Goal: Task Accomplishment & Management: Manage account settings

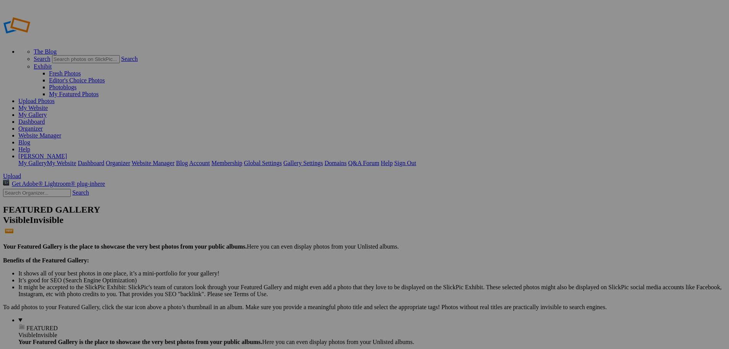
type input "New Bremen vs Versailles"
click at [296, 213] on span "Create" at bounding box center [288, 216] width 16 height 7
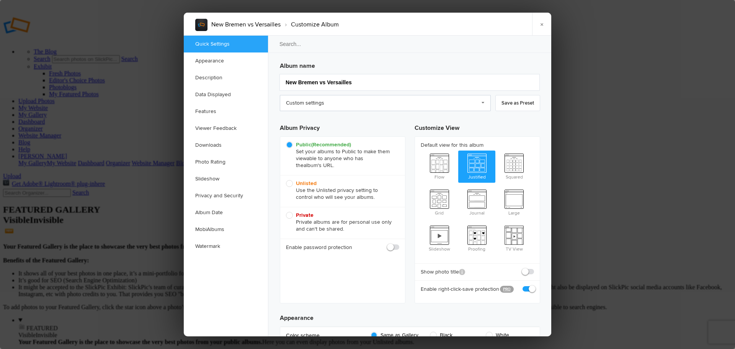
click at [329, 101] on link "Custom settings" at bounding box center [385, 103] width 211 height 16
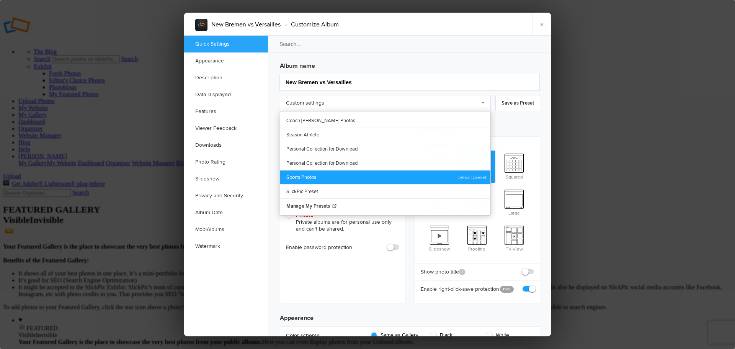
click at [311, 179] on link "Sports Photos" at bounding box center [385, 177] width 210 height 14
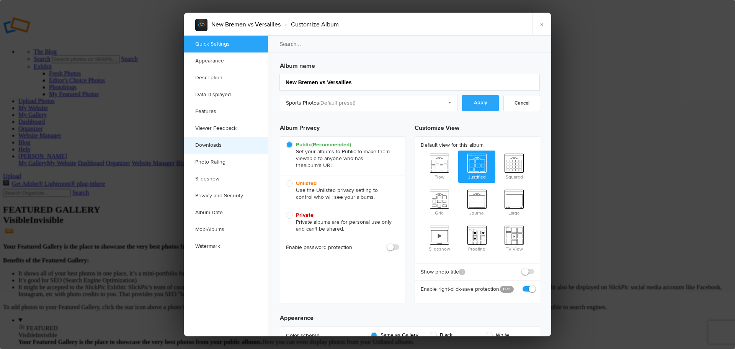
click at [216, 146] on link "Downloads" at bounding box center [226, 145] width 84 height 17
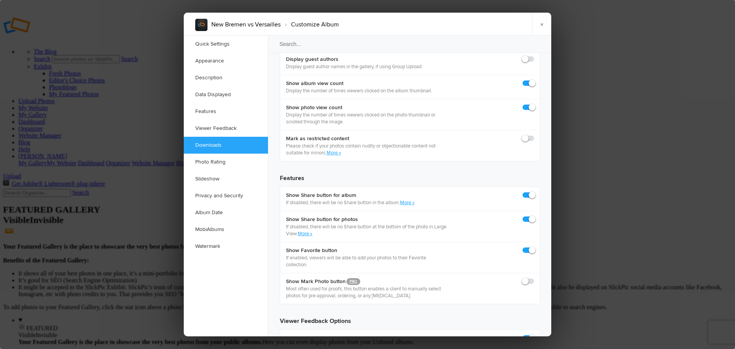
scroll to position [1187, 0]
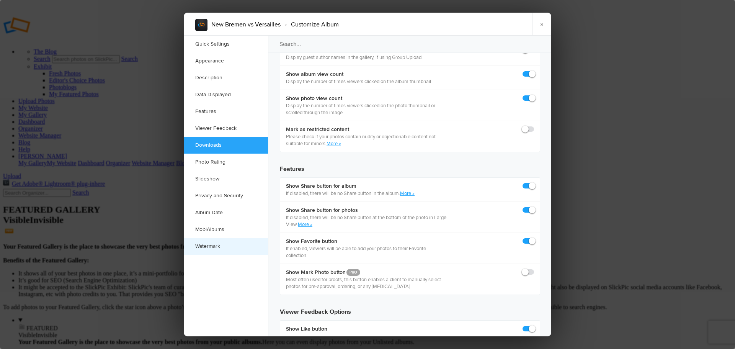
click at [215, 246] on link "Watermark" at bounding box center [226, 246] width 84 height 17
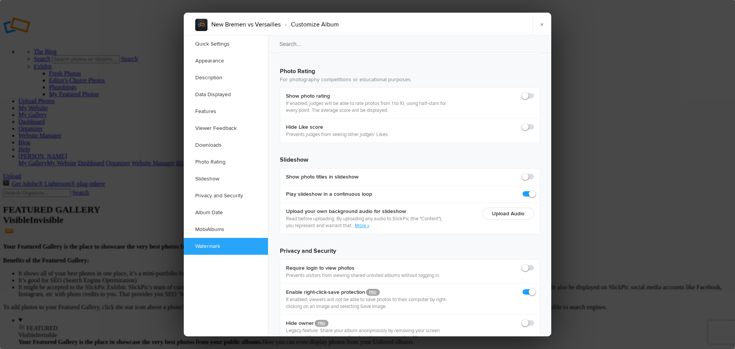
scroll to position [1661, 0]
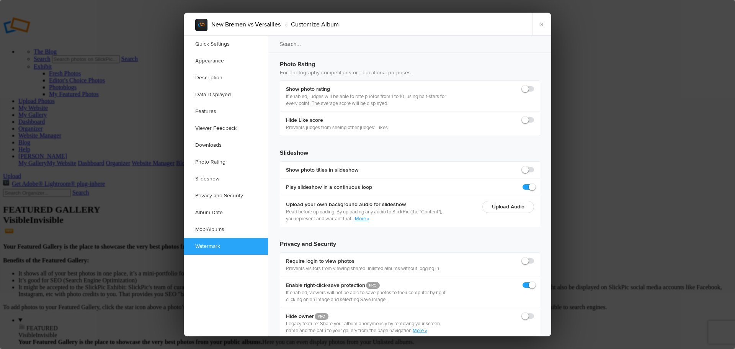
checkbox input "true"
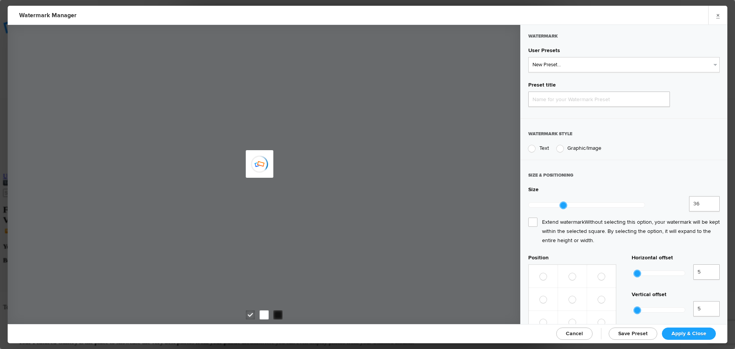
type input "Watermark-9/6/2025"
radio input "true"
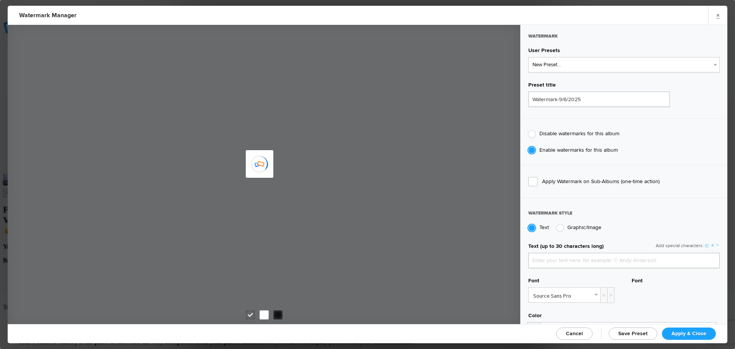
type input "jpphotography"
click at [569, 61] on select "New Preset... JP Photography - White JP Photography - Black" at bounding box center [623, 64] width 191 height 15
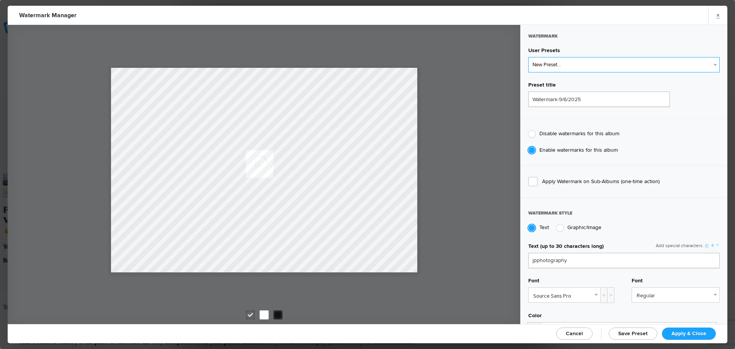
select select "1: Object"
click at [528, 57] on select "New Preset... JP Photography - White JP Photography - Black" at bounding box center [623, 64] width 191 height 15
type input "JP Photography - White"
radio input "false"
radio input "true"
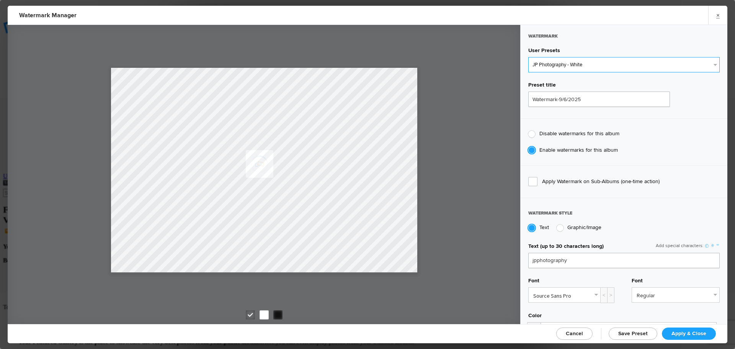
type input "128"
radio input "true"
radio input "false"
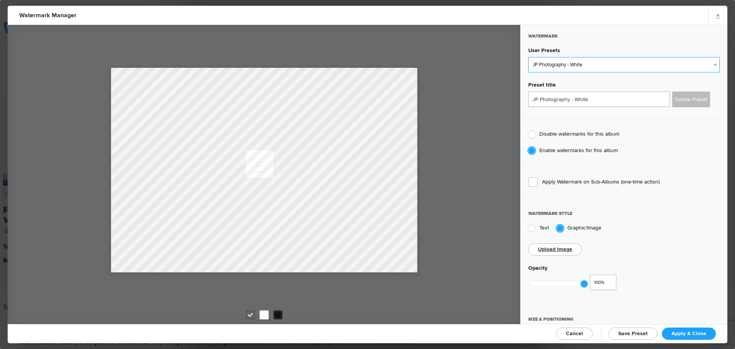
click at [561, 67] on select "New Preset... JP Photography - White JP Photography - Black" at bounding box center [623, 64] width 191 height 15
select select "2: Object"
click at [528, 57] on select "New Preset... JP Photography - White JP Photography - Black" at bounding box center [623, 64] width 191 height 15
type input "JP Photography - Black"
type input "0.46"
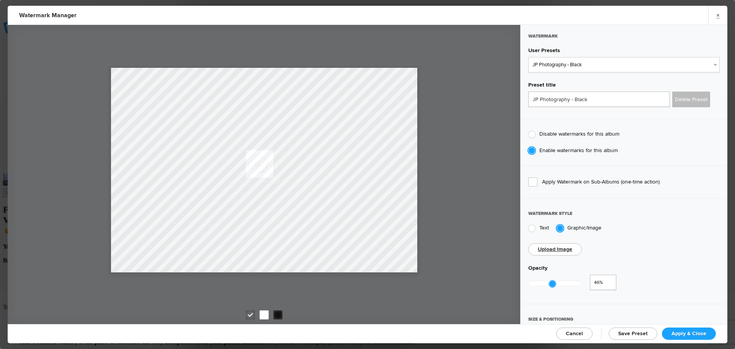
drag, startPoint x: 584, startPoint y: 281, endPoint x: 553, endPoint y: 282, distance: 31.0
click at [553, 282] on div at bounding box center [552, 283] width 7 height 7
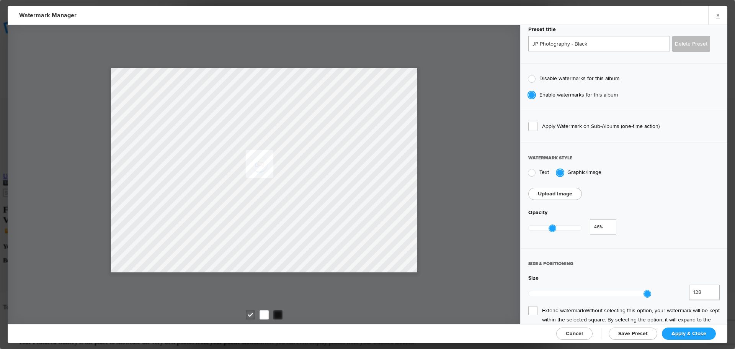
scroll to position [77, 0]
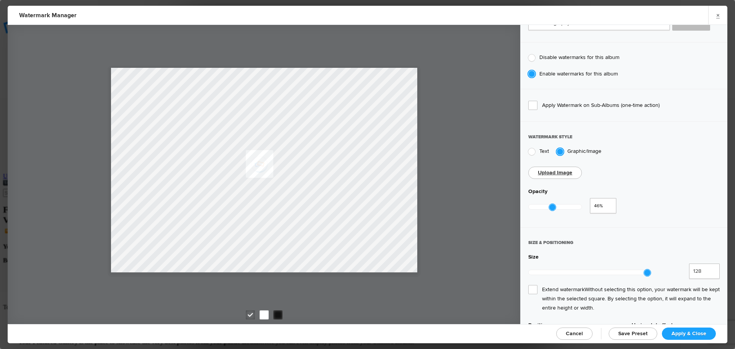
click at [535, 285] on span "Extend watermark Without selecting this option, your watermark will be kept wit…" at bounding box center [623, 299] width 191 height 28
click at [0, 0] on input "Extend watermark Without selecting this option, your watermark will be kept wit…" at bounding box center [0, 0] width 0 height 0
click at [674, 332] on span "Apply & Close" at bounding box center [688, 333] width 35 height 7
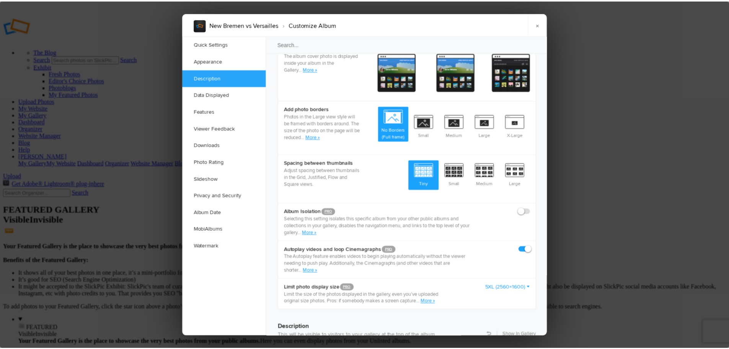
scroll to position [202, 0]
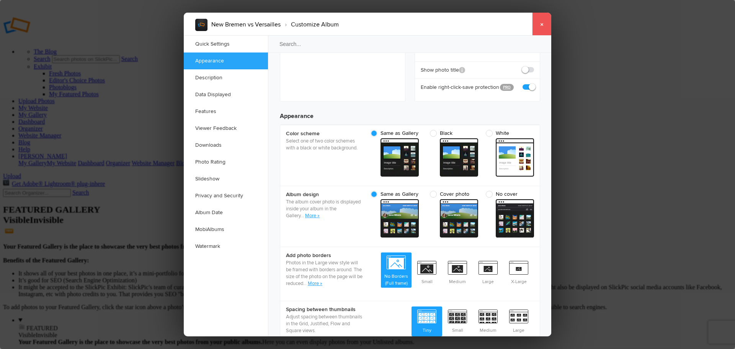
click at [540, 24] on link "×" at bounding box center [541, 24] width 19 height 23
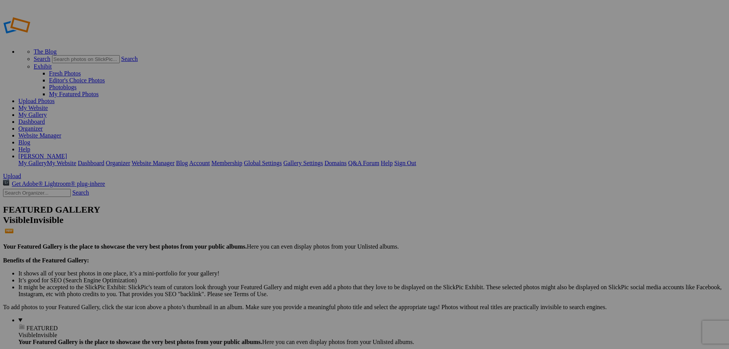
type input "New Bremen vs Versailles"
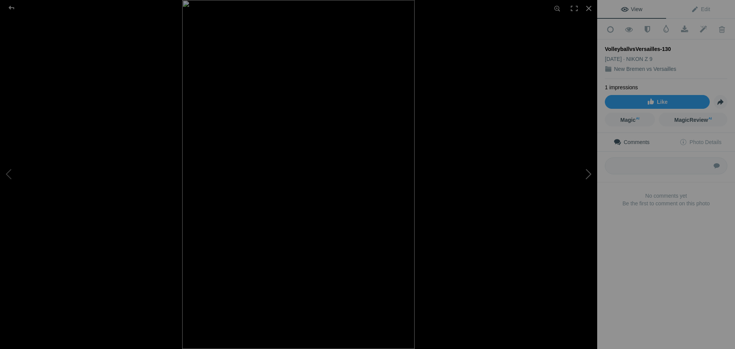
click at [587, 174] on button at bounding box center [568, 175] width 57 height 126
click at [587, 176] on button at bounding box center [568, 175] width 57 height 126
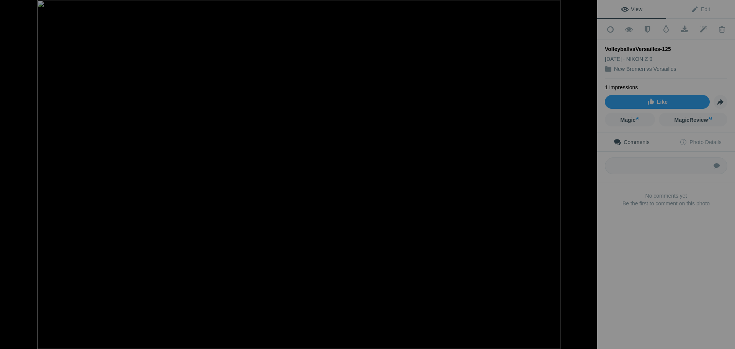
click at [587, 176] on button at bounding box center [568, 175] width 57 height 126
click at [587, 177] on button at bounding box center [568, 175] width 57 height 126
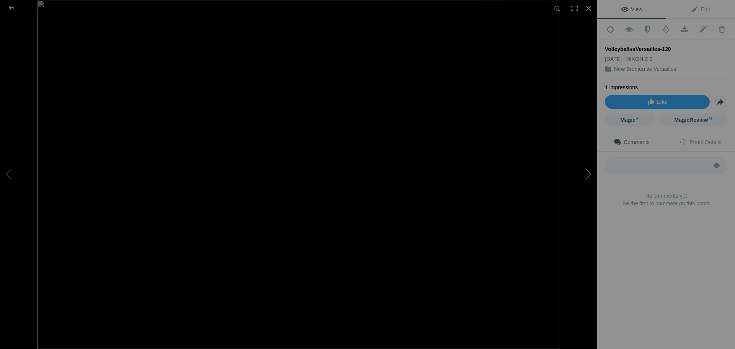
click at [587, 177] on button at bounding box center [568, 175] width 57 height 126
click at [587, 178] on button at bounding box center [568, 175] width 57 height 126
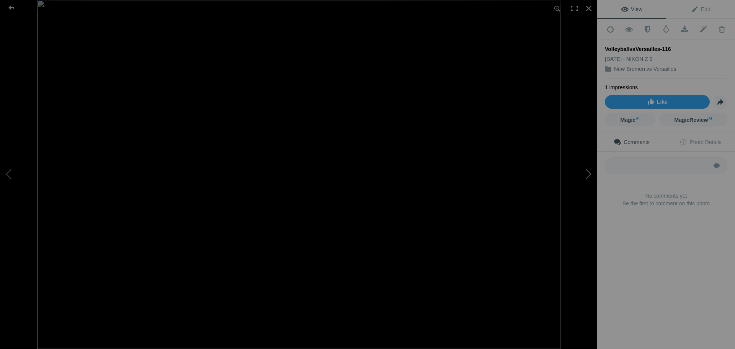
click at [587, 178] on button at bounding box center [568, 175] width 57 height 126
click at [588, 176] on button at bounding box center [568, 175] width 57 height 126
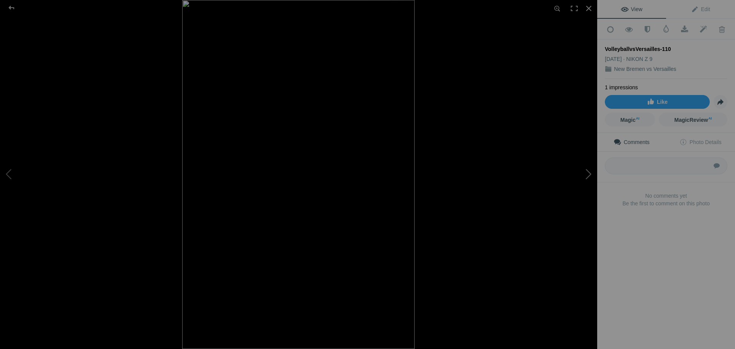
click at [588, 176] on button at bounding box center [568, 175] width 57 height 126
click at [588, 177] on button at bounding box center [568, 175] width 57 height 126
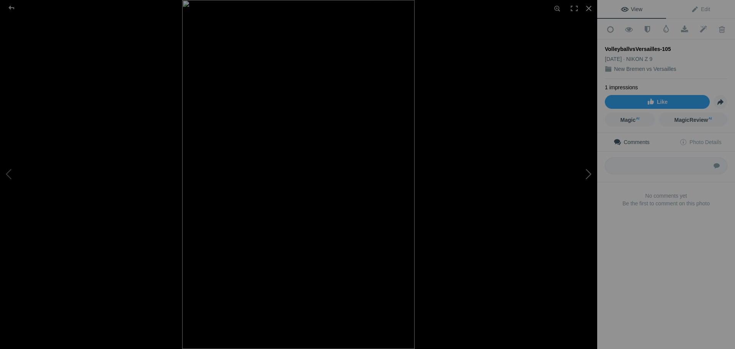
click at [586, 178] on button at bounding box center [568, 175] width 57 height 126
click at [587, 178] on button at bounding box center [568, 175] width 57 height 126
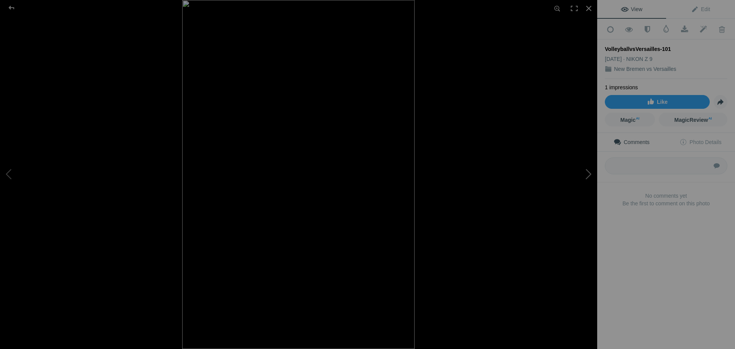
click at [587, 178] on button at bounding box center [568, 175] width 57 height 126
click at [589, 175] on button at bounding box center [568, 175] width 57 height 126
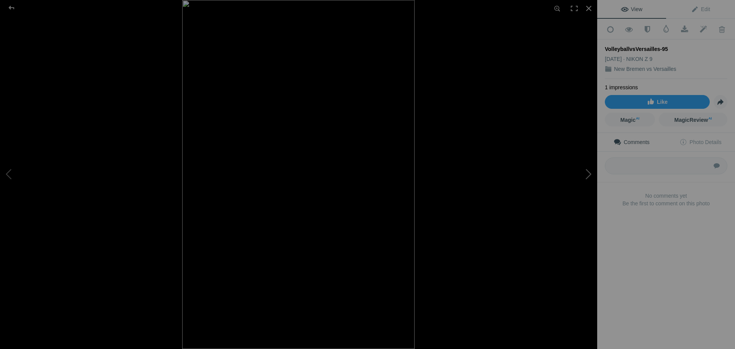
click at [589, 175] on button at bounding box center [568, 175] width 57 height 126
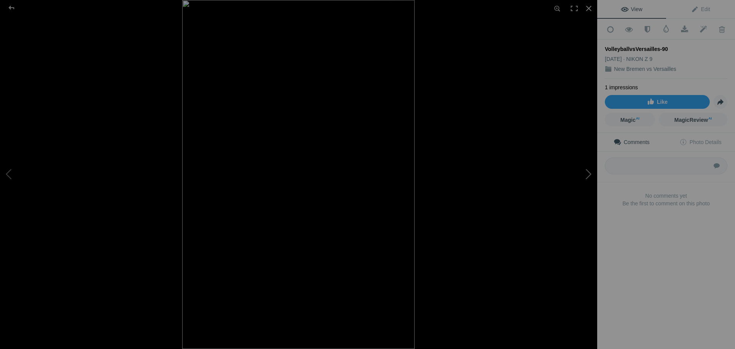
click at [589, 175] on button at bounding box center [568, 175] width 57 height 126
click at [590, 176] on button at bounding box center [568, 175] width 57 height 126
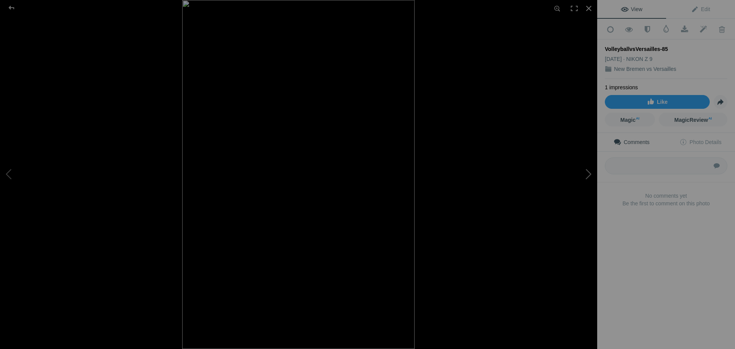
click at [590, 176] on button at bounding box center [568, 175] width 57 height 126
click at [586, 175] on button at bounding box center [568, 175] width 57 height 126
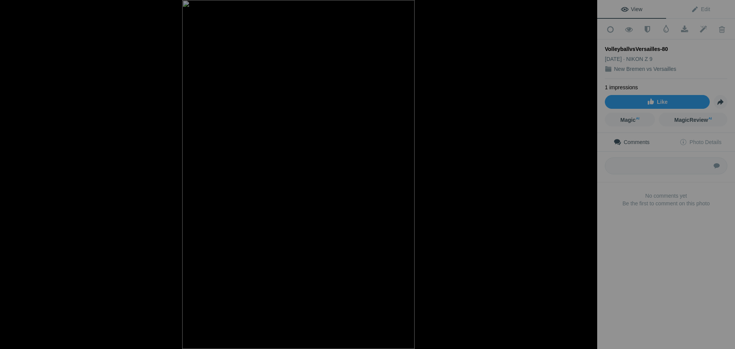
click at [586, 175] on button at bounding box center [568, 175] width 57 height 126
click at [584, 176] on button at bounding box center [568, 175] width 57 height 126
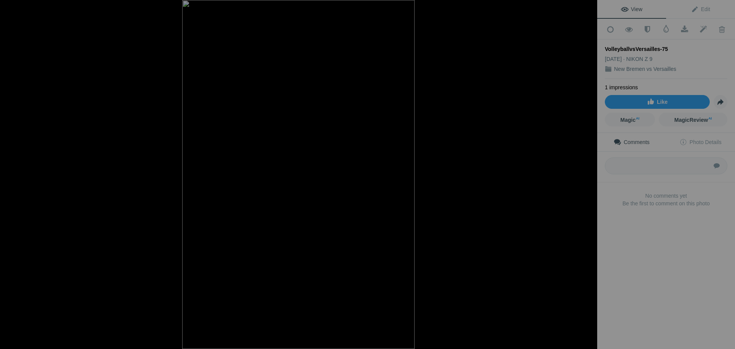
click at [583, 175] on button at bounding box center [568, 175] width 57 height 126
click at [583, 176] on button at bounding box center [568, 175] width 57 height 126
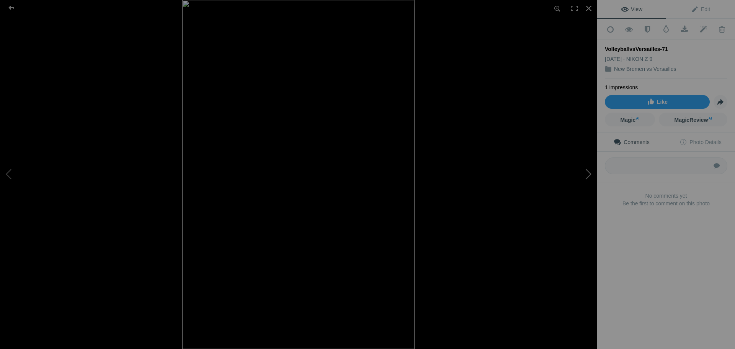
click at [583, 176] on button at bounding box center [568, 175] width 57 height 126
click at [580, 177] on button at bounding box center [568, 175] width 57 height 126
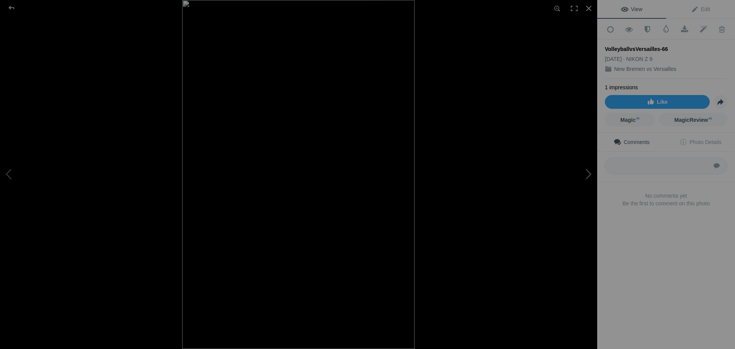
click at [580, 177] on button at bounding box center [568, 175] width 57 height 126
click at [586, 176] on button at bounding box center [568, 175] width 57 height 126
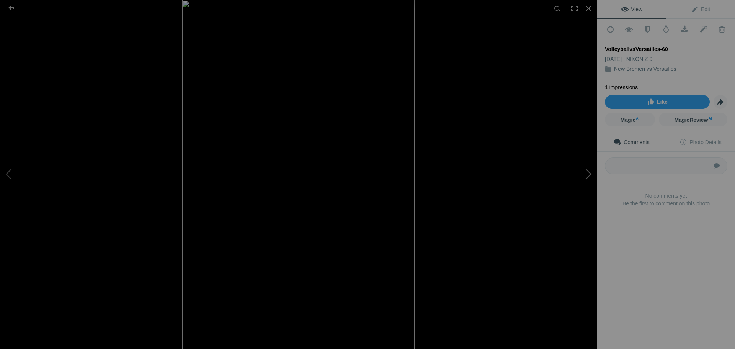
click at [586, 176] on button at bounding box center [568, 175] width 57 height 126
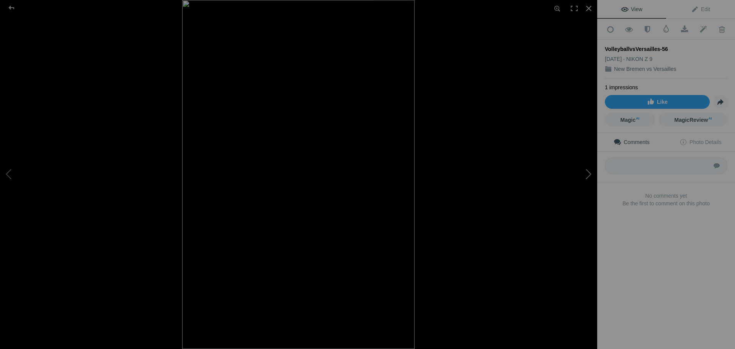
click at [586, 176] on button at bounding box center [568, 175] width 57 height 126
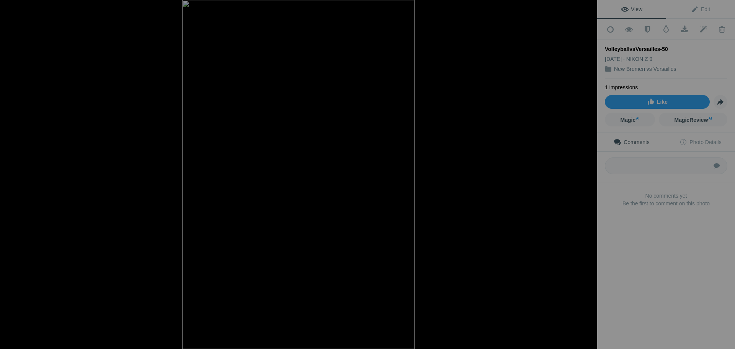
click at [586, 176] on button at bounding box center [568, 175] width 57 height 126
click at [585, 177] on button at bounding box center [568, 175] width 57 height 126
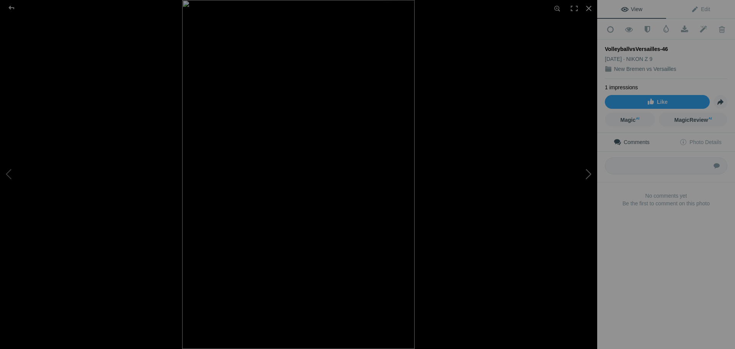
click at [585, 177] on button at bounding box center [568, 175] width 57 height 126
click at [585, 178] on button at bounding box center [568, 175] width 57 height 126
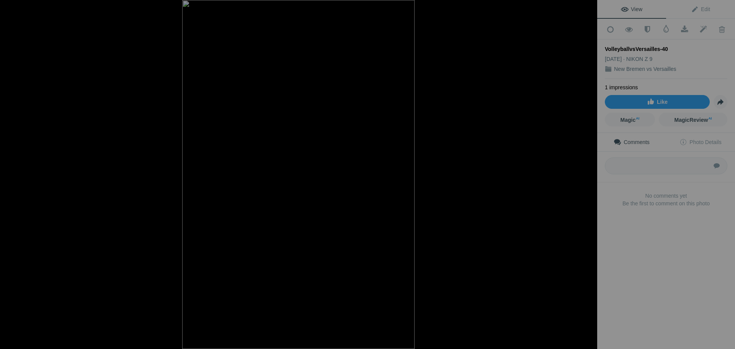
click at [585, 178] on button at bounding box center [568, 175] width 57 height 126
click at [586, 174] on button at bounding box center [568, 175] width 57 height 126
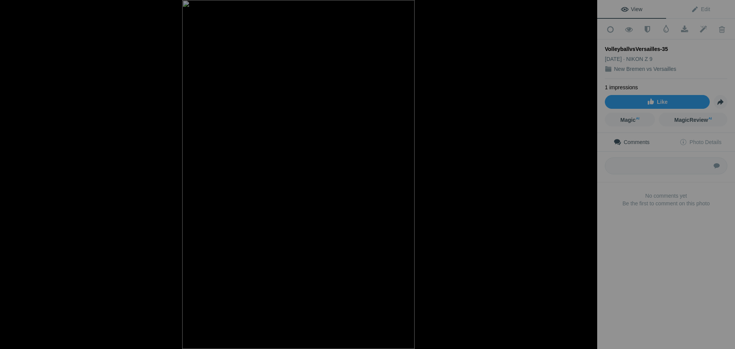
click at [586, 174] on button at bounding box center [568, 175] width 57 height 126
click at [10, 172] on button at bounding box center [28, 175] width 57 height 126
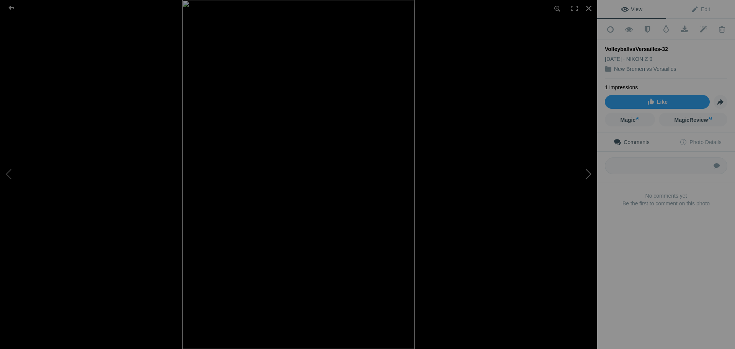
click at [586, 176] on button at bounding box center [568, 175] width 57 height 126
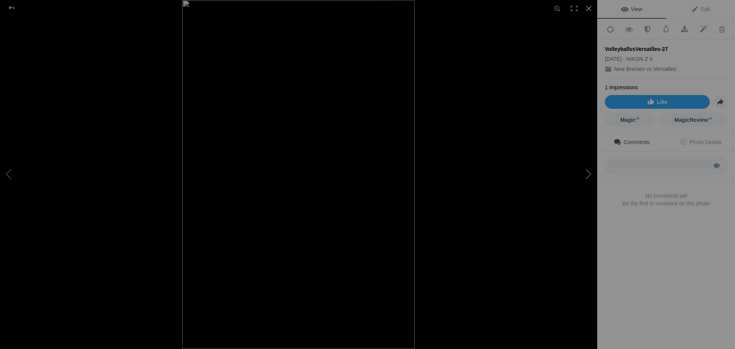
click at [586, 176] on button at bounding box center [568, 175] width 57 height 126
click at [587, 175] on button at bounding box center [568, 175] width 57 height 126
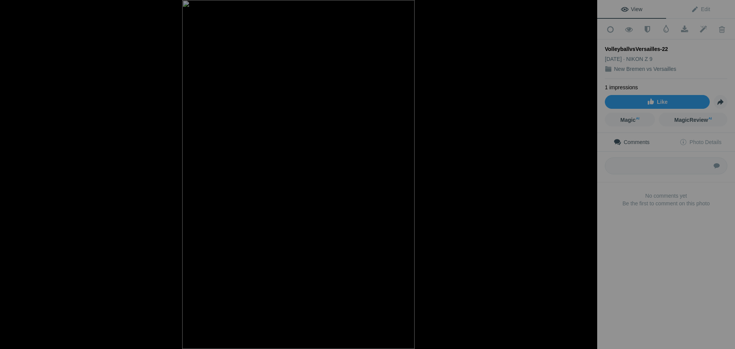
click at [587, 176] on button at bounding box center [568, 175] width 57 height 126
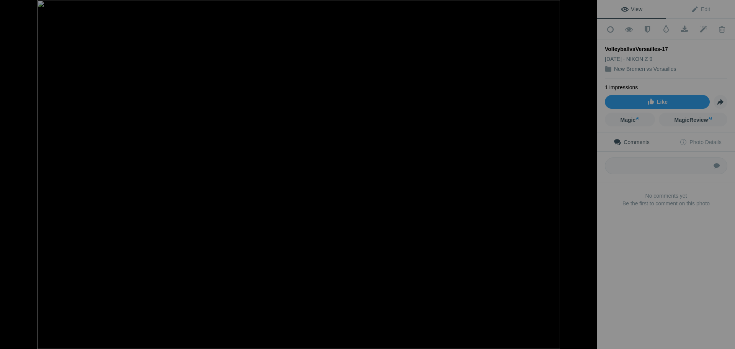
click at [587, 176] on button at bounding box center [568, 175] width 57 height 126
click at [588, 176] on button at bounding box center [568, 175] width 57 height 126
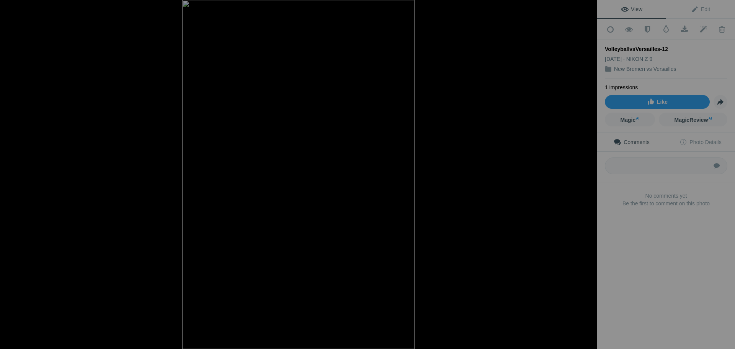
click at [588, 176] on button at bounding box center [568, 175] width 57 height 126
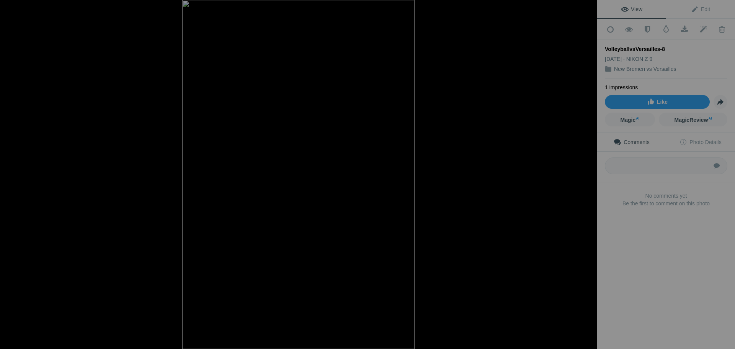
click at [588, 176] on button at bounding box center [568, 175] width 57 height 126
click at [588, 177] on button at bounding box center [568, 175] width 57 height 126
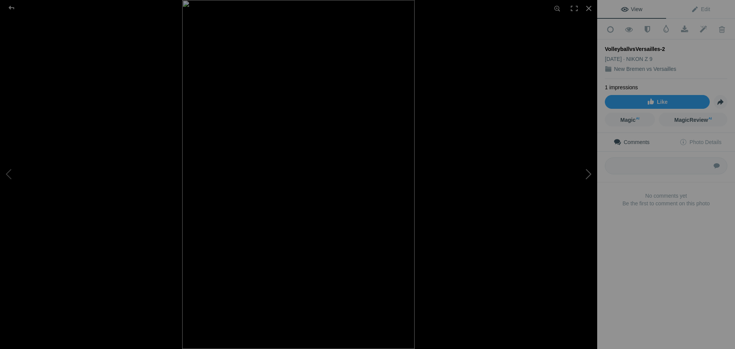
click at [588, 177] on button at bounding box center [568, 175] width 57 height 126
click at [11, 173] on button at bounding box center [28, 175] width 57 height 126
click at [10, 10] on div at bounding box center [12, 7] width 28 height 15
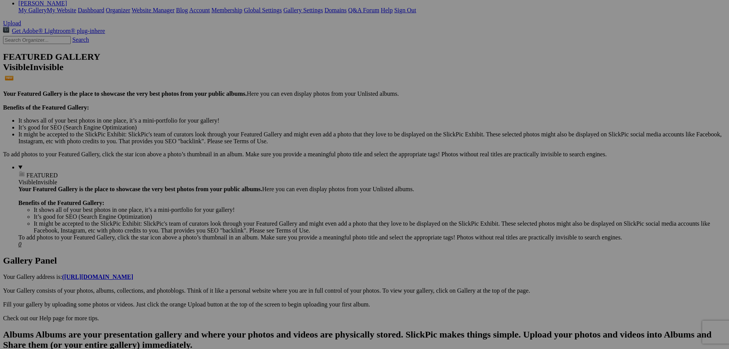
scroll to position [153, 0]
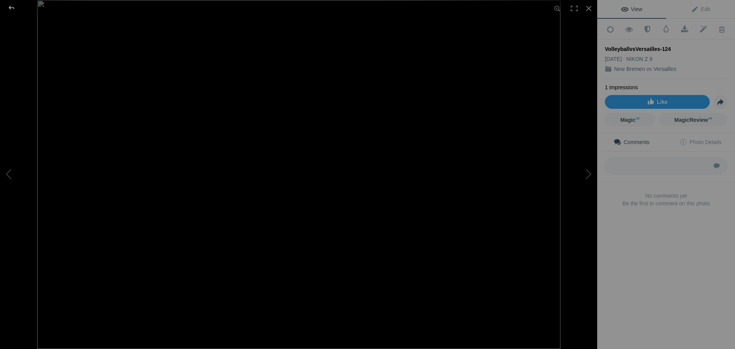
click at [10, 7] on div at bounding box center [12, 7] width 28 height 15
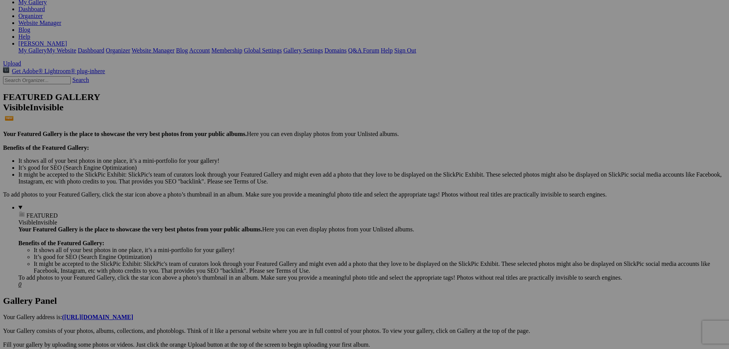
scroll to position [115, 0]
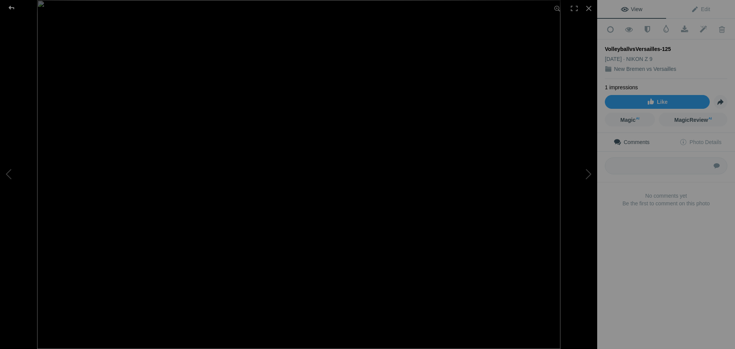
click at [12, 9] on div at bounding box center [12, 7] width 28 height 15
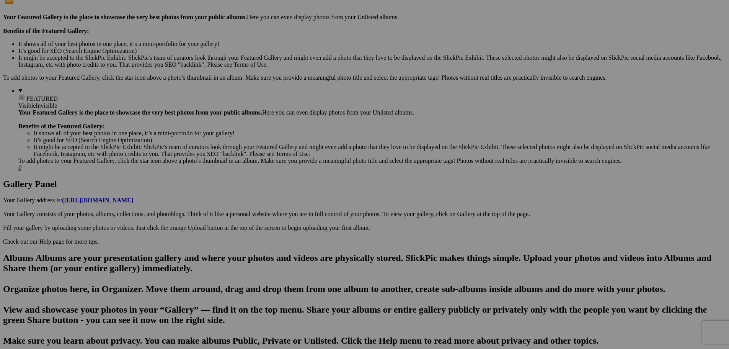
scroll to position [230, 0]
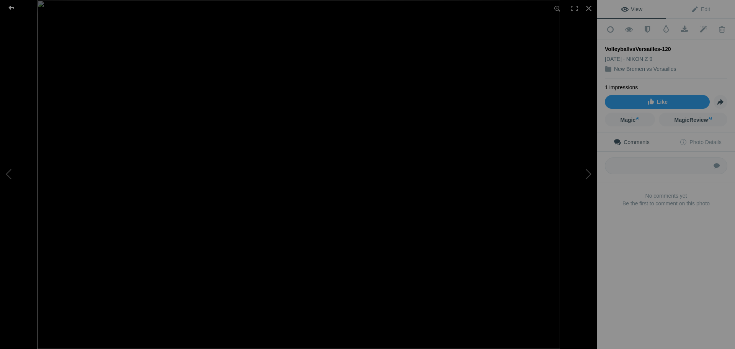
click at [14, 9] on div at bounding box center [12, 7] width 28 height 15
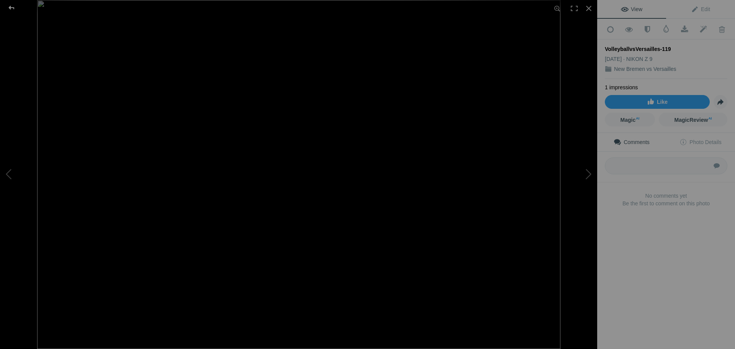
click at [12, 8] on div at bounding box center [12, 7] width 28 height 15
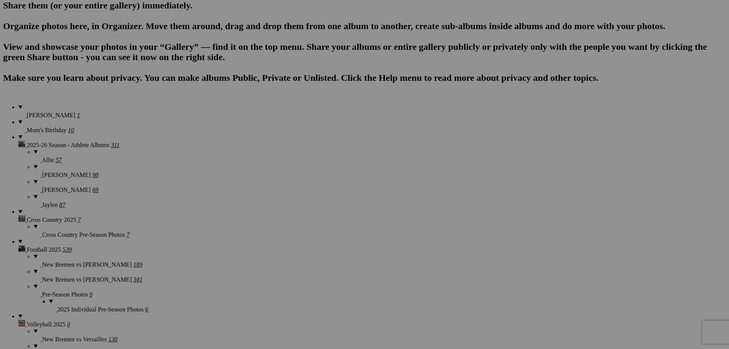
scroll to position [498, 0]
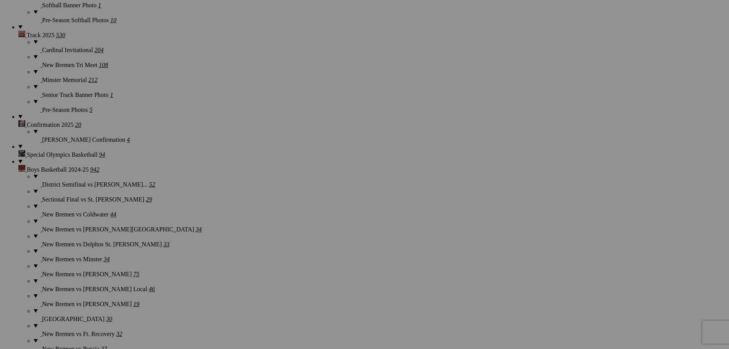
scroll to position [1340, 0]
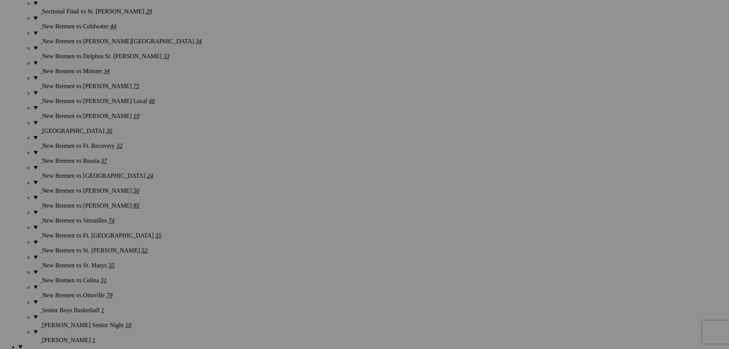
scroll to position [1531, 0]
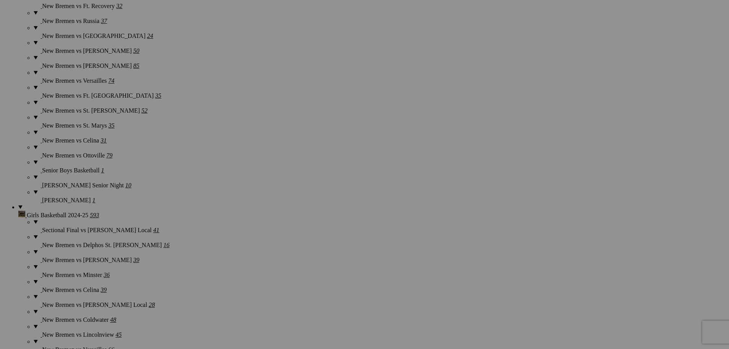
scroll to position [1684, 0]
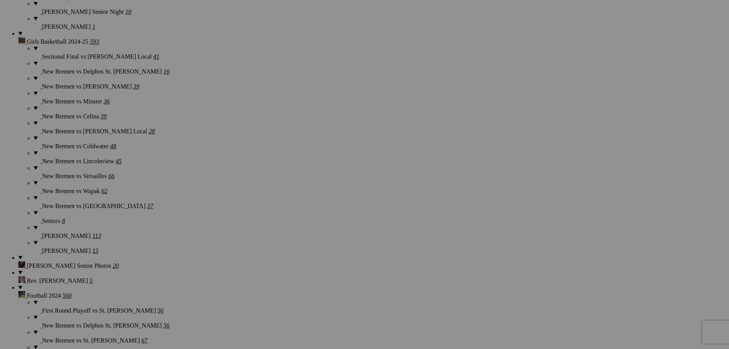
scroll to position [1837, 0]
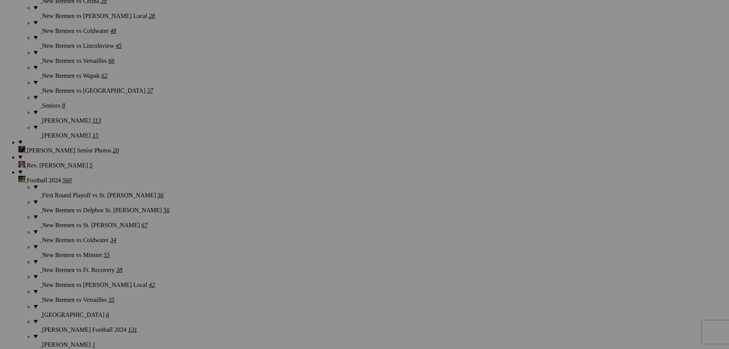
scroll to position [1952, 0]
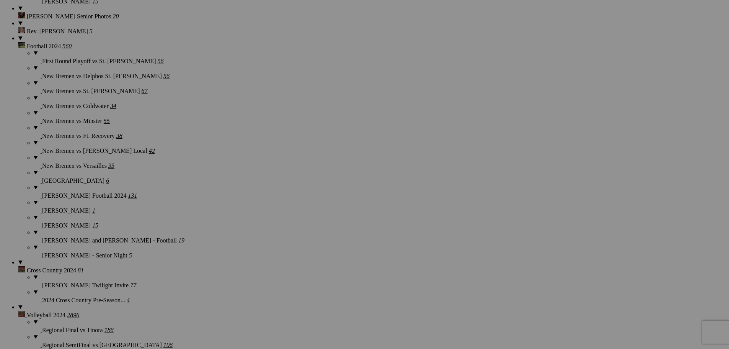
scroll to position [2105, 0]
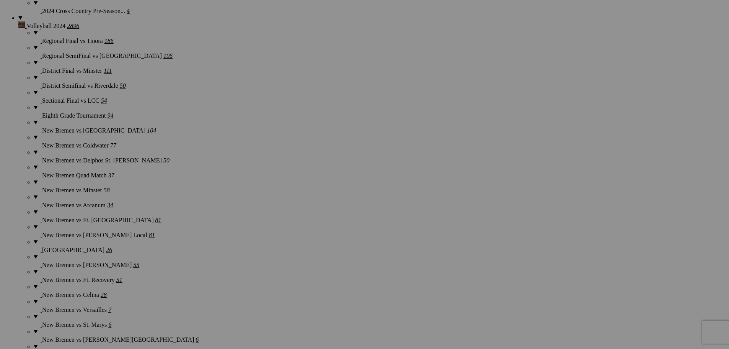
scroll to position [2373, 0]
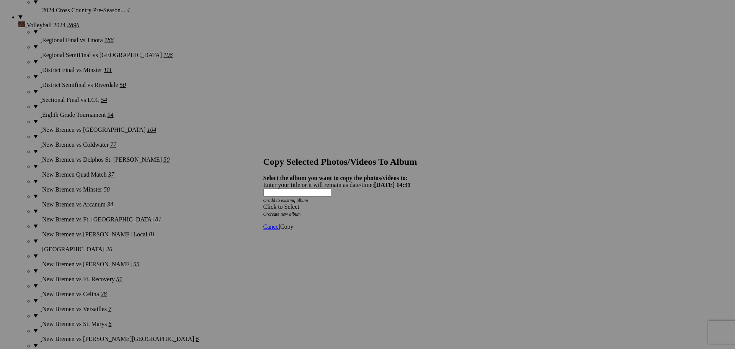
click at [336, 203] on div "Click to Select" at bounding box center [364, 206] width 203 height 7
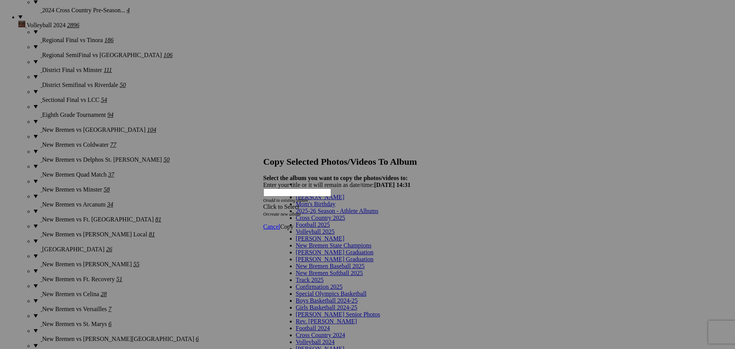
click at [378, 214] on span at bounding box center [378, 210] width 0 height 7
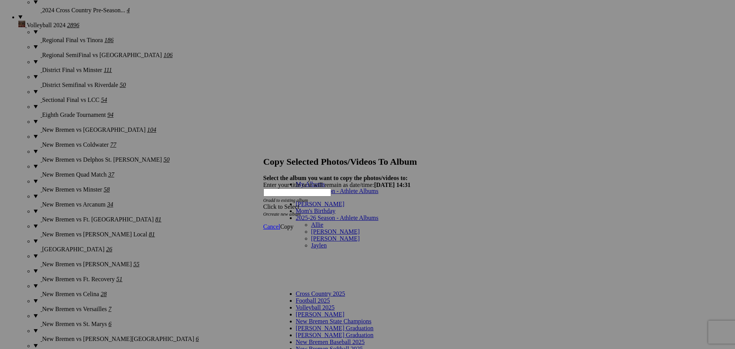
click at [323, 221] on link "Allie" at bounding box center [317, 224] width 12 height 7
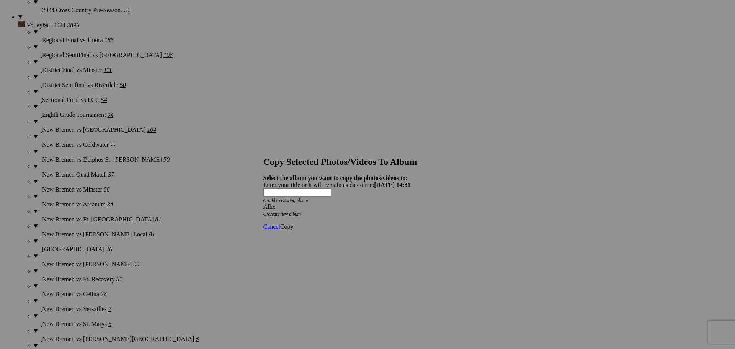
click at [294, 223] on span "Copy" at bounding box center [286, 226] width 13 height 7
click at [288, 202] on span "Ok" at bounding box center [284, 199] width 8 height 7
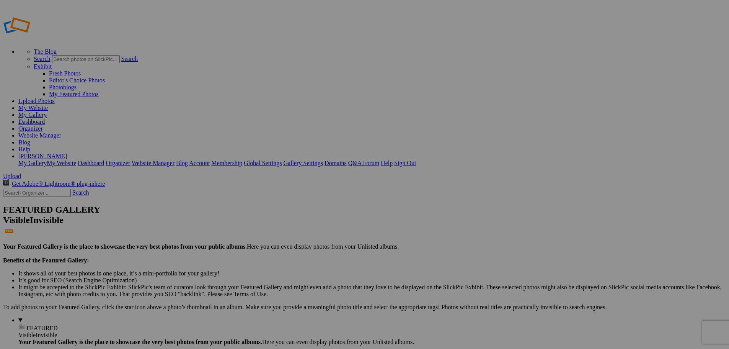
type input "Allie"
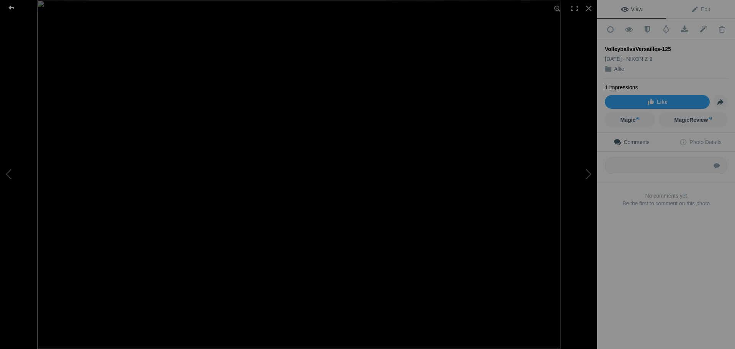
click at [13, 8] on div at bounding box center [12, 7] width 28 height 15
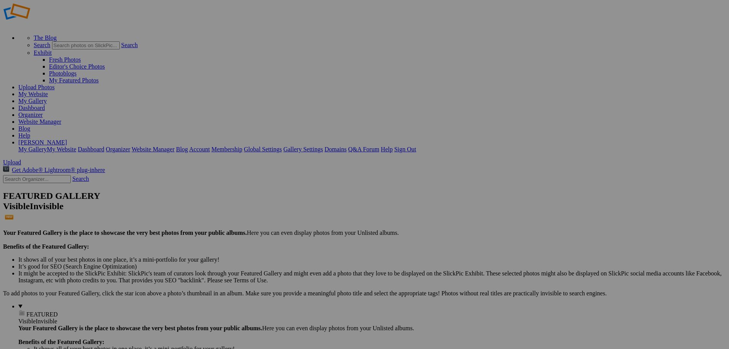
scroll to position [38, 0]
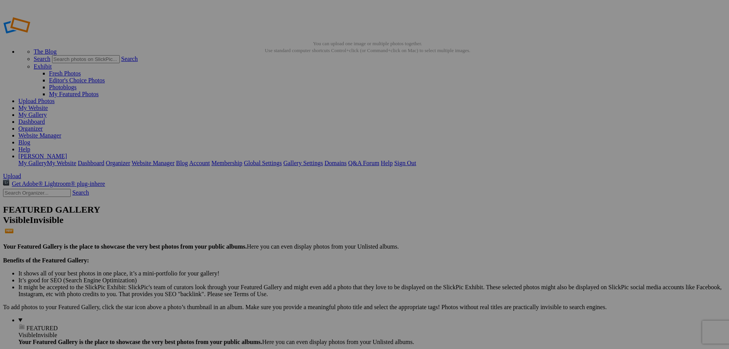
click at [61, 132] on link "Website Manager" at bounding box center [39, 135] width 43 height 7
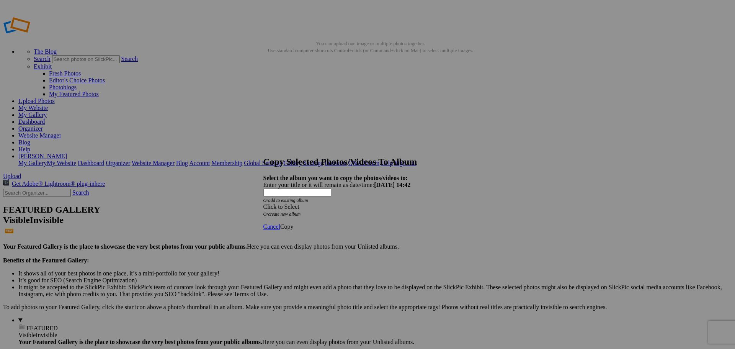
click at [405, 203] on div "Click to Select" at bounding box center [364, 206] width 203 height 7
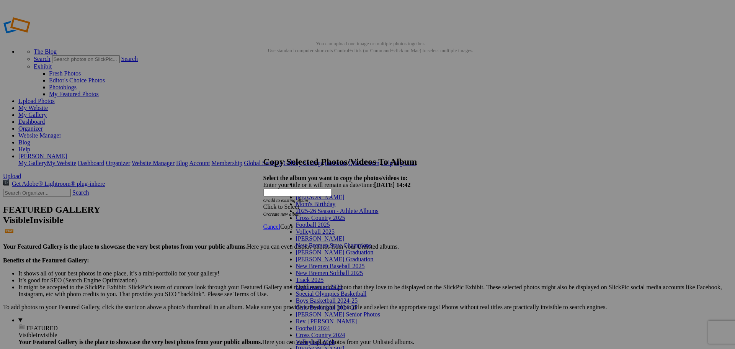
click at [335, 235] on link "Volleyball 2025" at bounding box center [315, 231] width 39 height 7
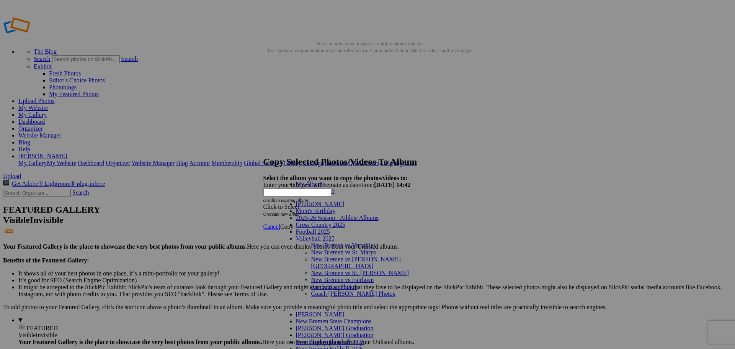
click at [322, 290] on link "Coach [PERSON_NAME] Photos" at bounding box center [353, 293] width 84 height 7
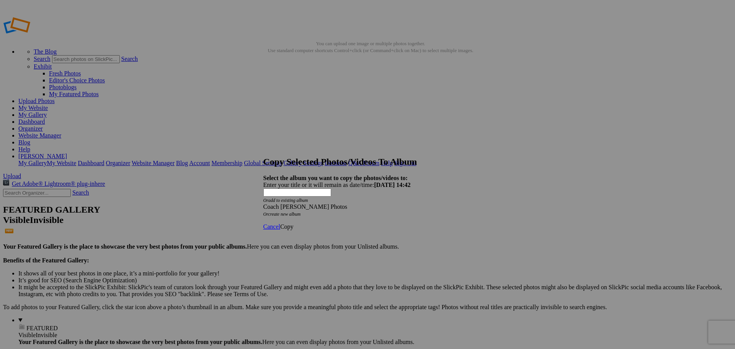
click at [294, 223] on span "Copy" at bounding box center [286, 226] width 13 height 7
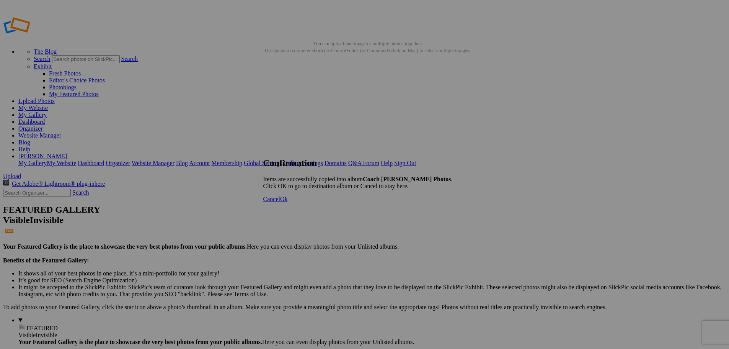
click at [288, 202] on span "Ok" at bounding box center [284, 199] width 8 height 7
type input "Coach [PERSON_NAME] Photos"
